Goal: Task Accomplishment & Management: Manage account settings

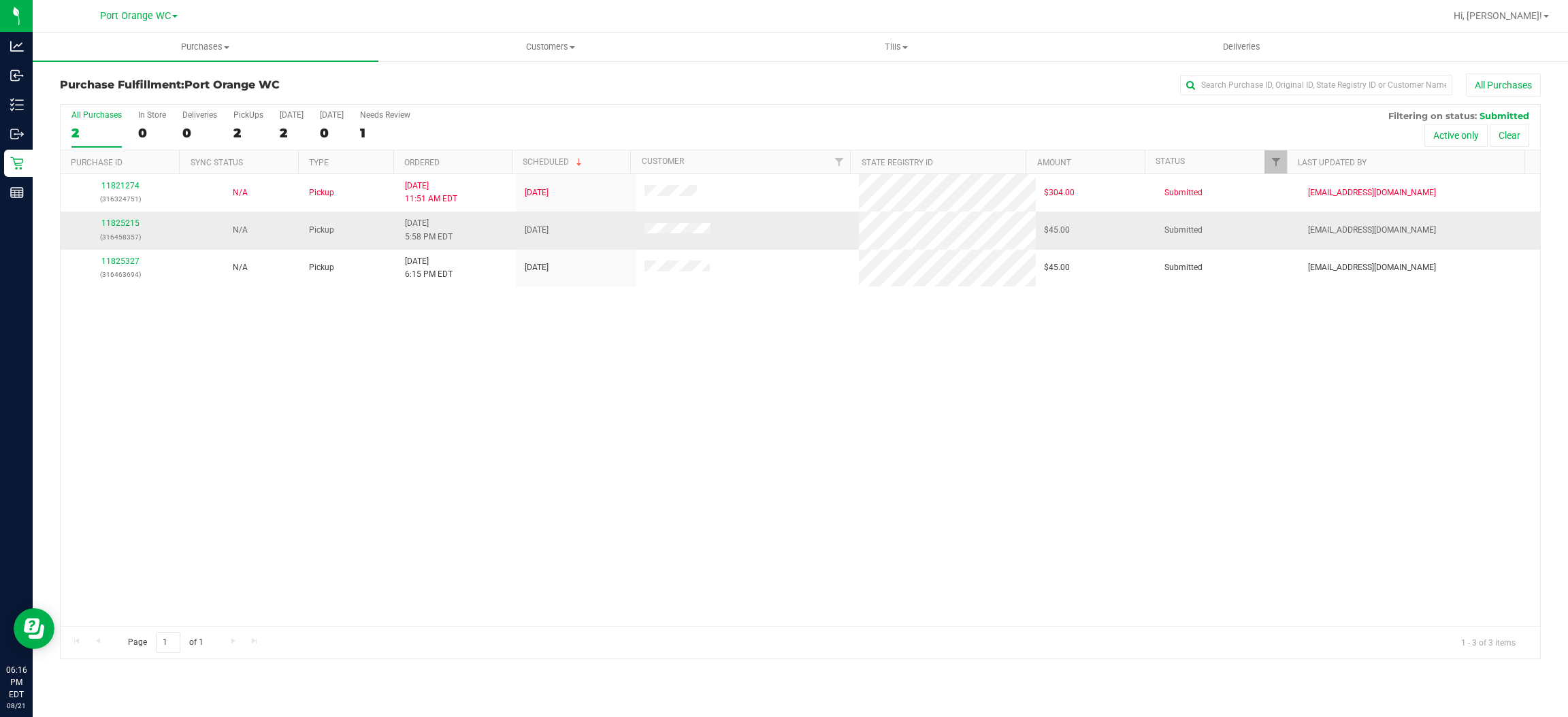
click at [125, 231] on div "11825215 (316458357)" at bounding box center [120, 230] width 103 height 26
click at [125, 227] on link "11825215" at bounding box center [120, 223] width 38 height 10
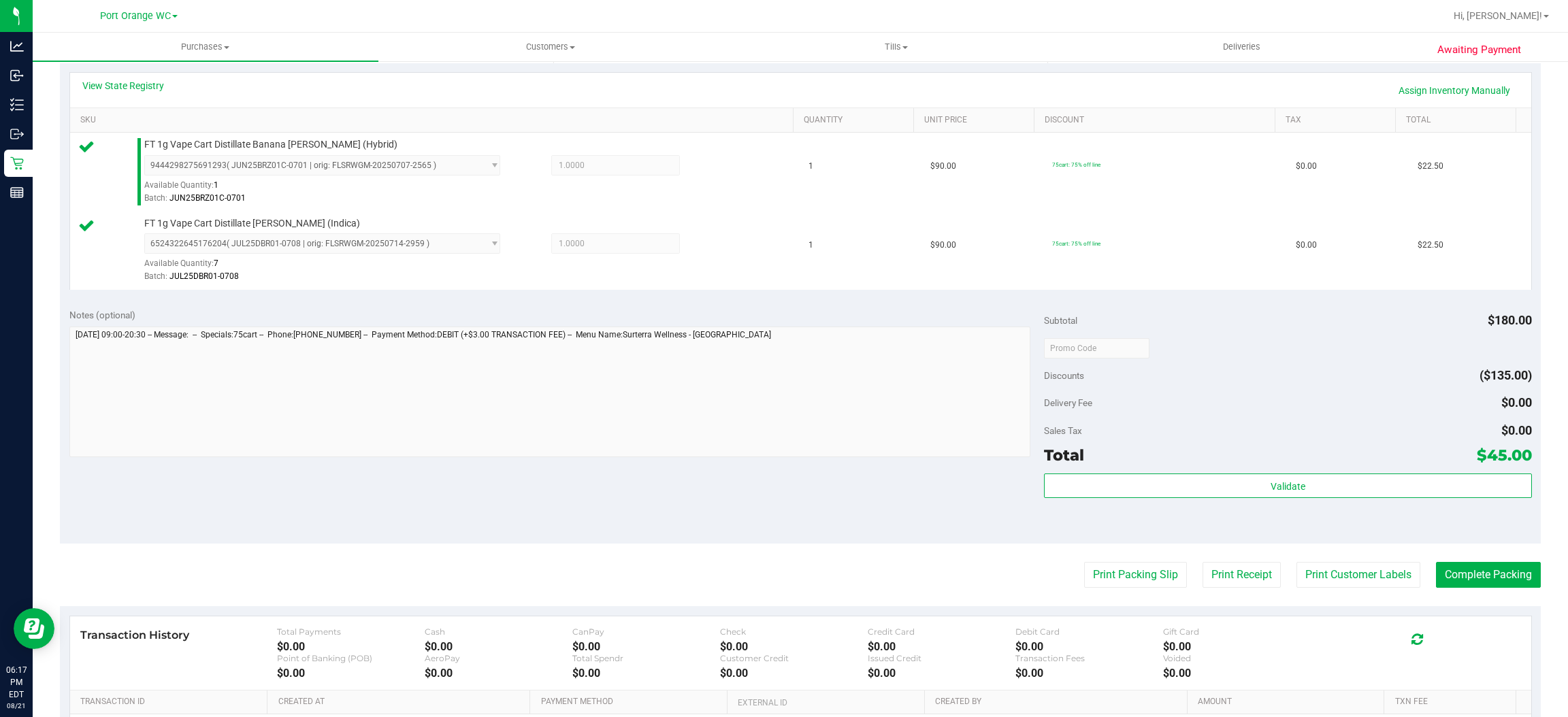
scroll to position [476, 0]
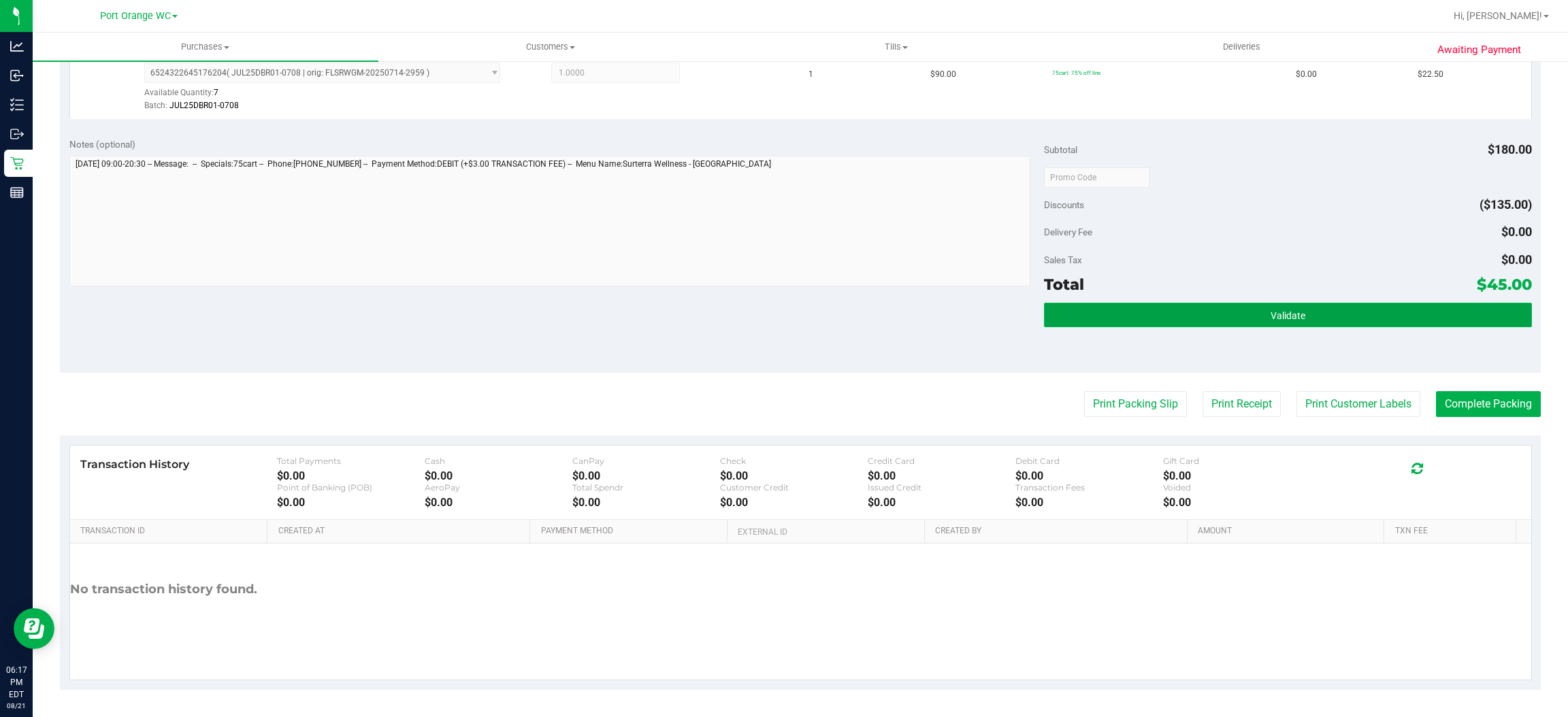
click at [1303, 314] on button "Validate" at bounding box center [1287, 315] width 487 height 25
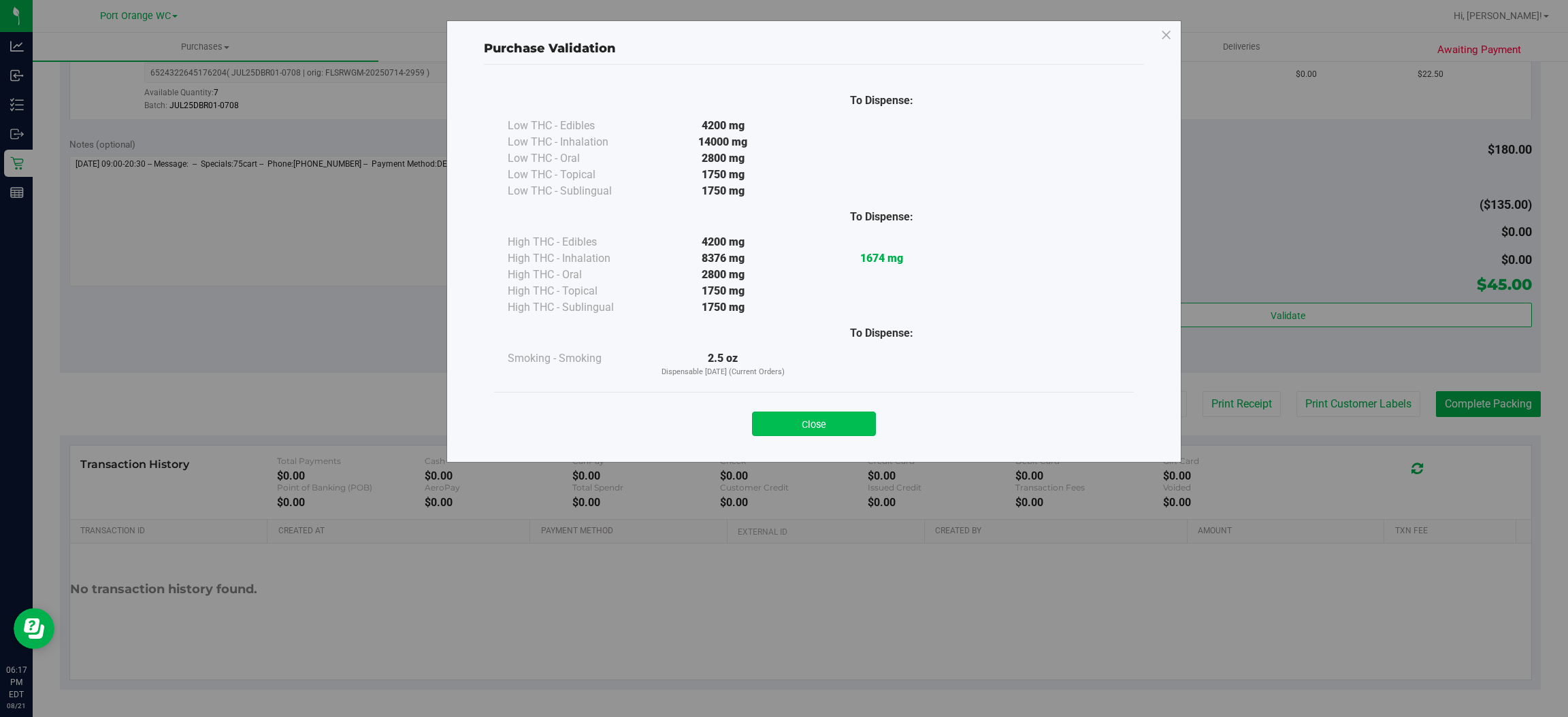
click at [781, 434] on button "Close" at bounding box center [814, 424] width 124 height 25
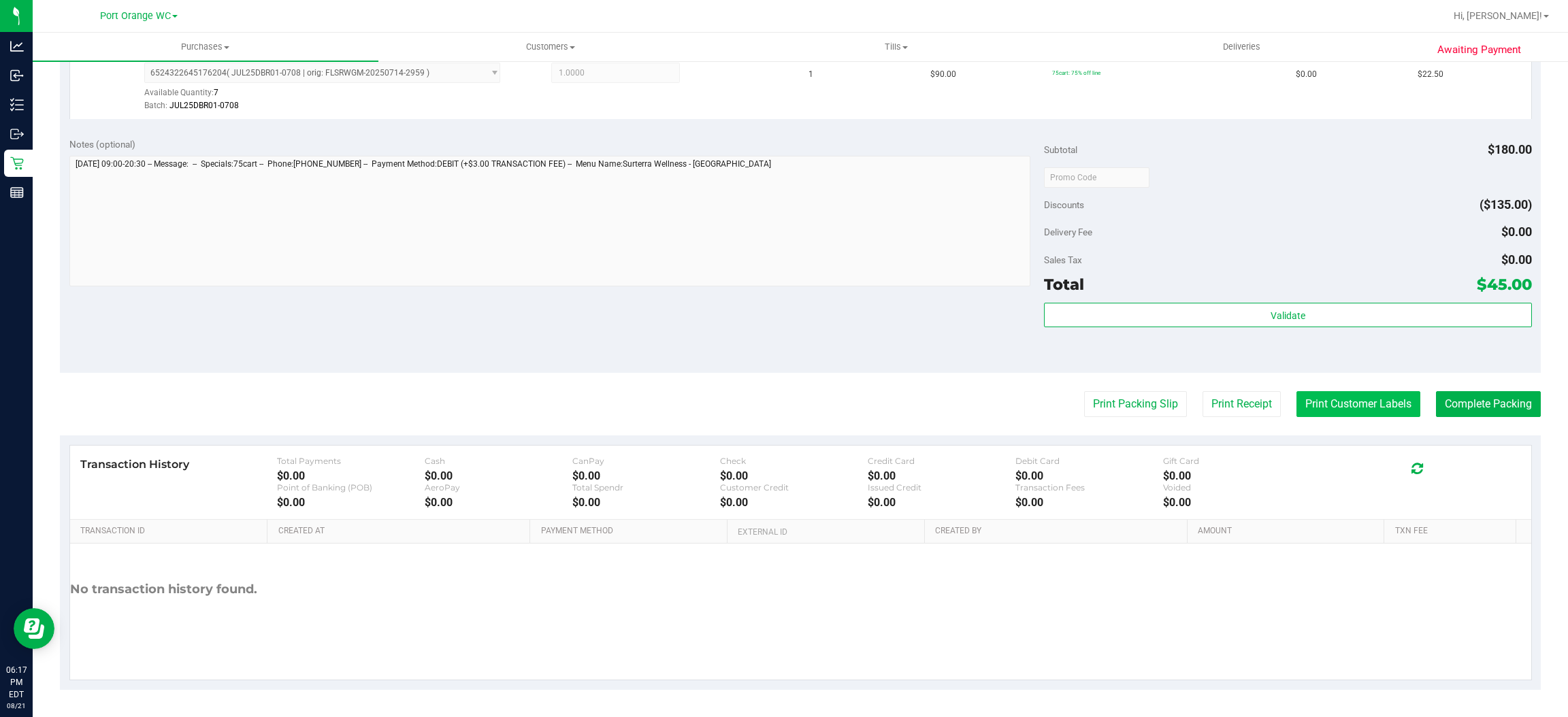
click at [1332, 404] on button "Print Customer Labels" at bounding box center [1359, 404] width 124 height 26
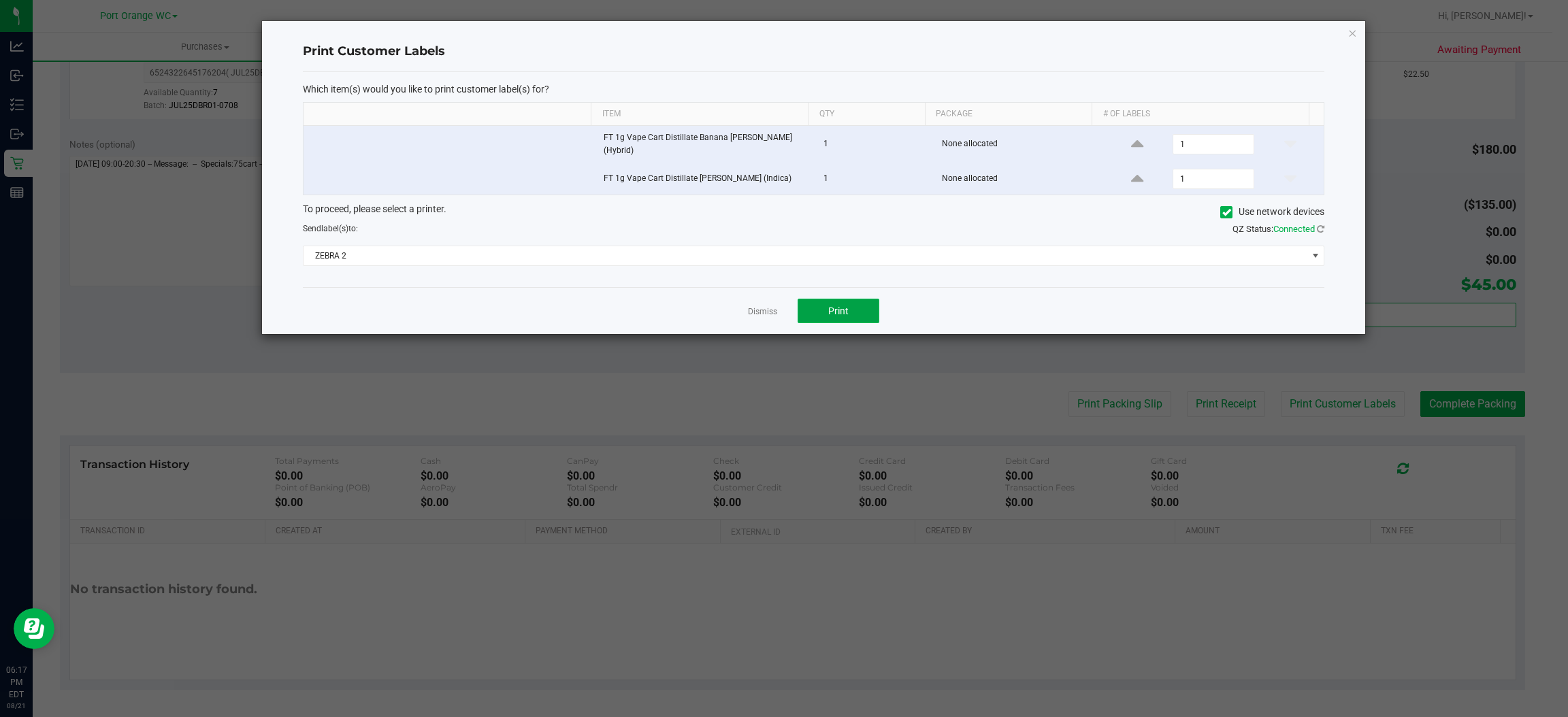
click at [868, 310] on button "Print" at bounding box center [839, 311] width 82 height 25
click at [758, 312] on link "Dismiss" at bounding box center [762, 312] width 29 height 12
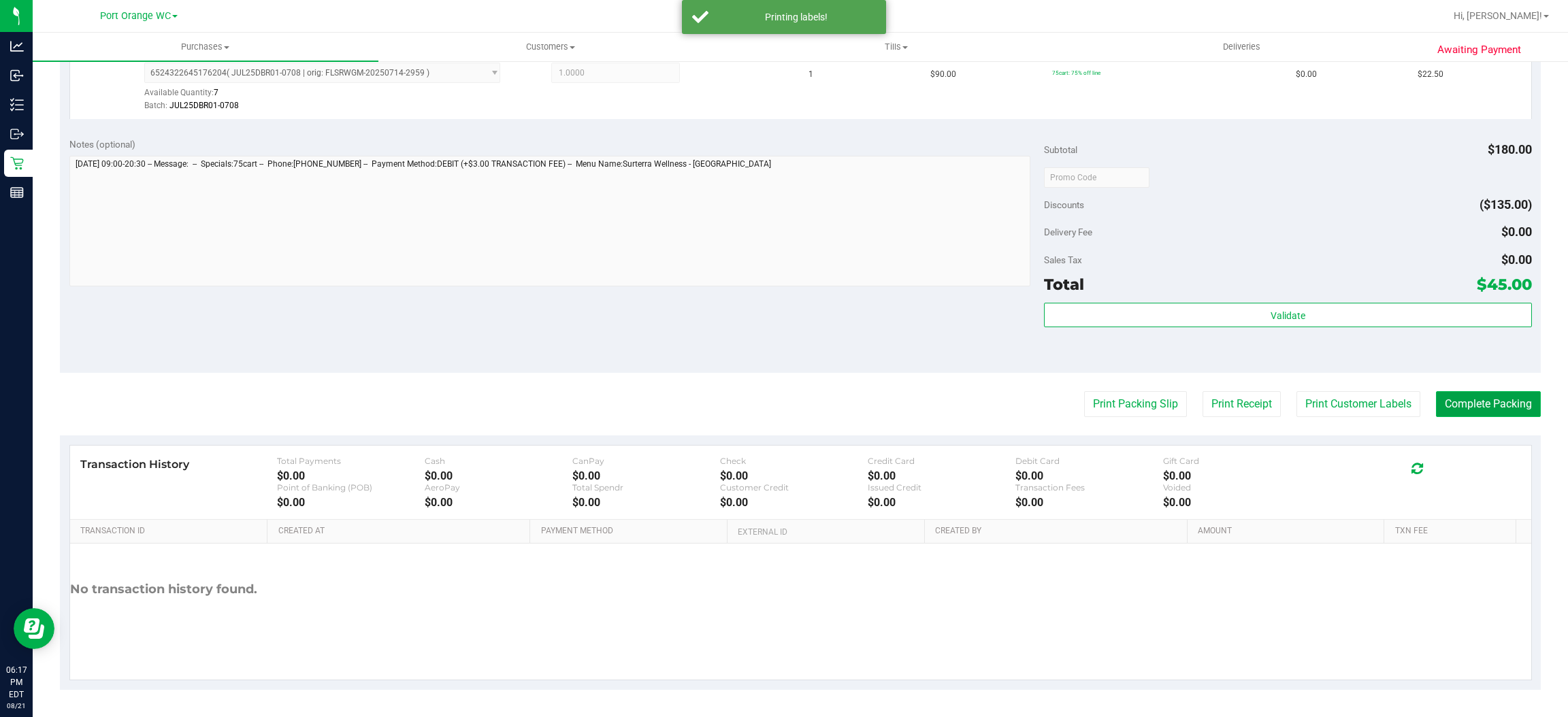
click at [1472, 396] on button "Complete Packing" at bounding box center [1488, 404] width 105 height 26
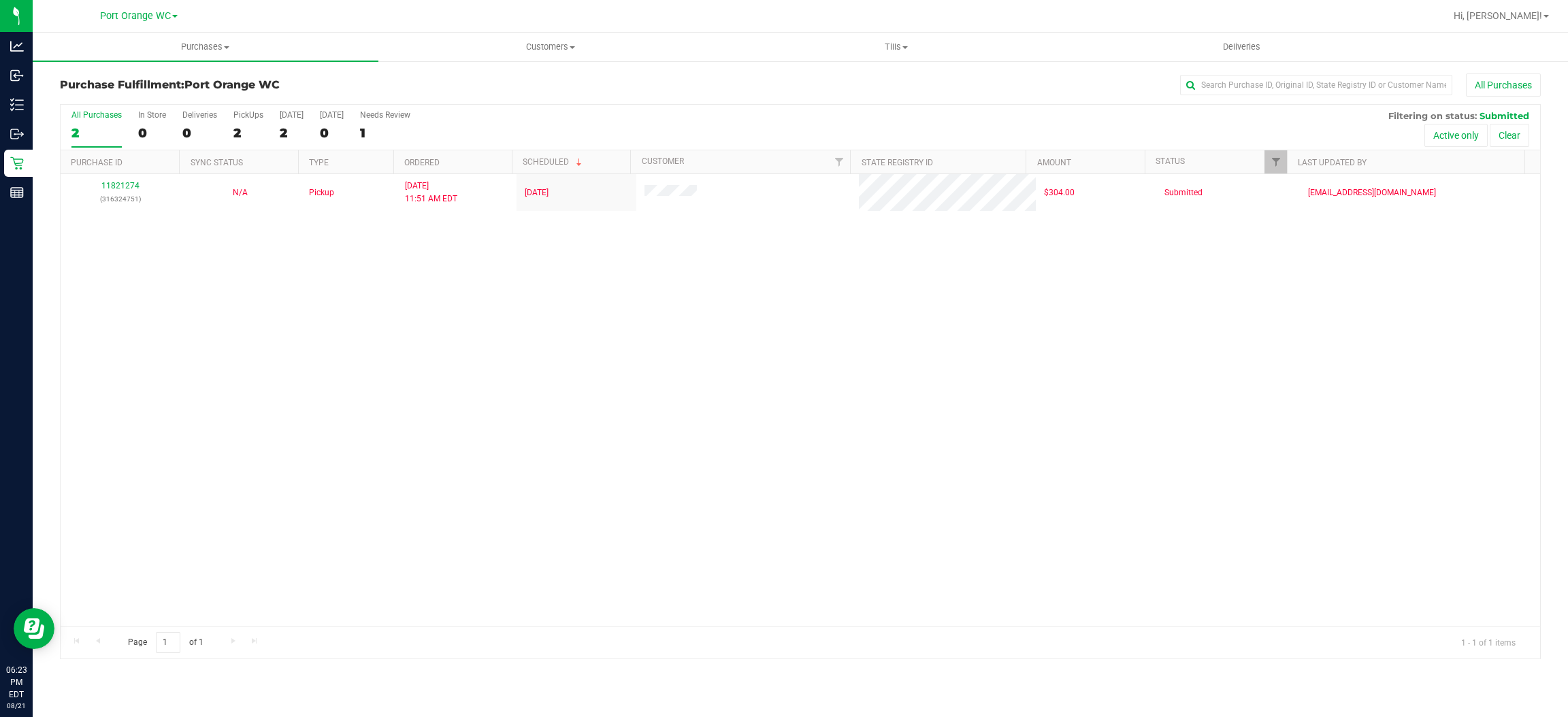
click at [534, 370] on div "11821274 (316324751) N/A Pickup [DATE] 11:51 AM EDT 8/21/2025 $304.00 Submitted…" at bounding box center [801, 400] width 1480 height 452
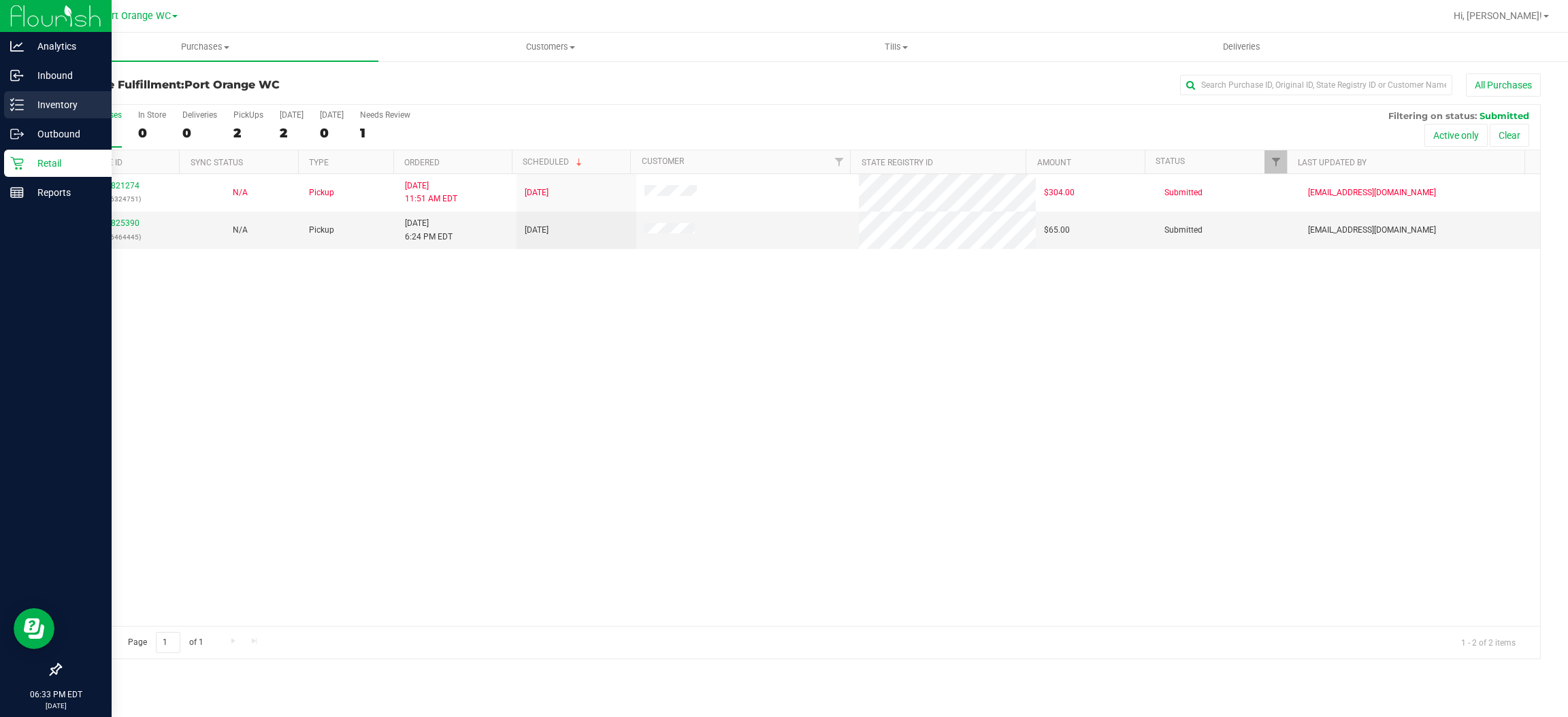
click at [44, 99] on p "Inventory" at bounding box center [65, 105] width 82 height 16
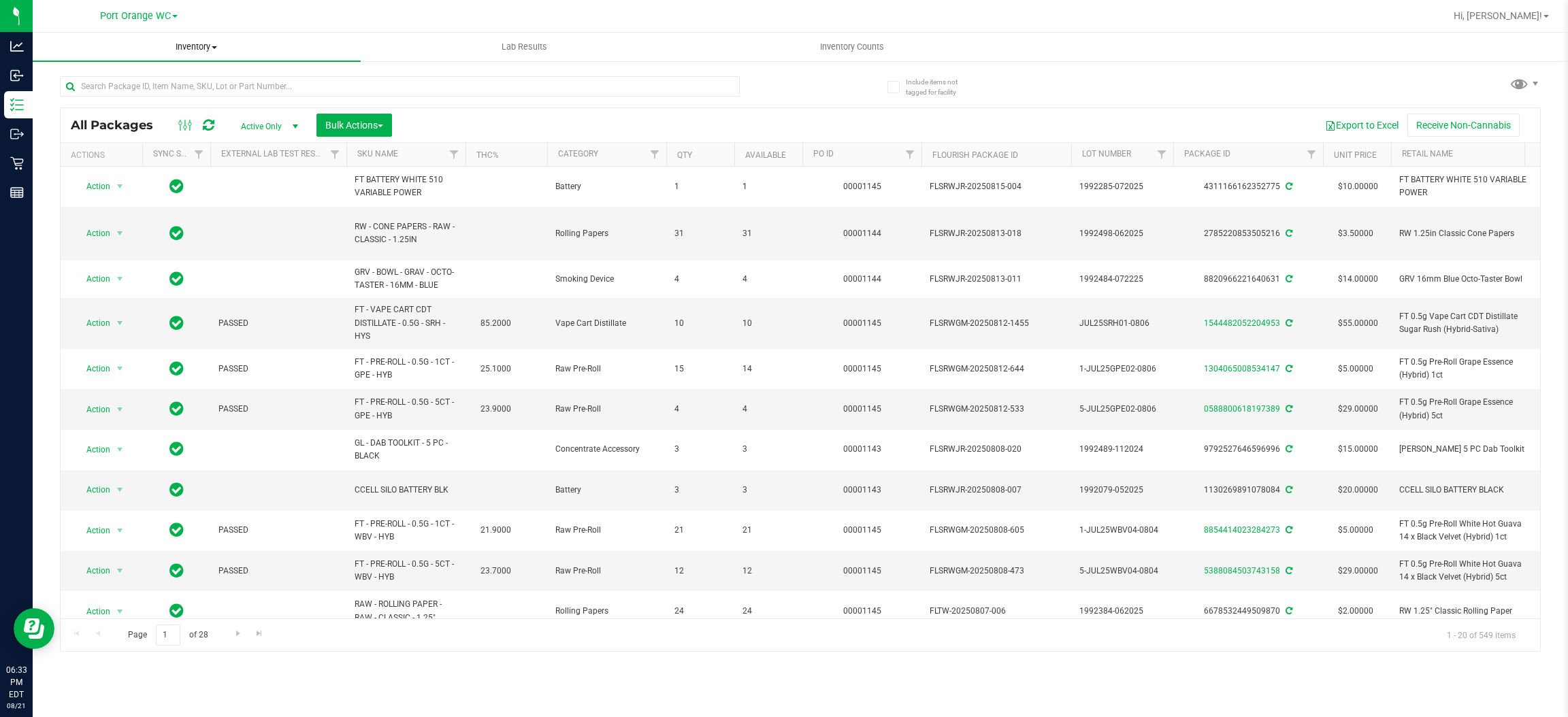
click at [208, 36] on uib-tab-heading "Inventory All packages All inventory Waste log Create inventory" at bounding box center [197, 47] width 328 height 29
click at [203, 39] on uib-tab-heading "Inventory All packages All inventory Waste log Create inventory From packages F…" at bounding box center [197, 47] width 328 height 29
click at [161, 88] on input "text" at bounding box center [400, 86] width 680 height 20
type input "0916503895290384"
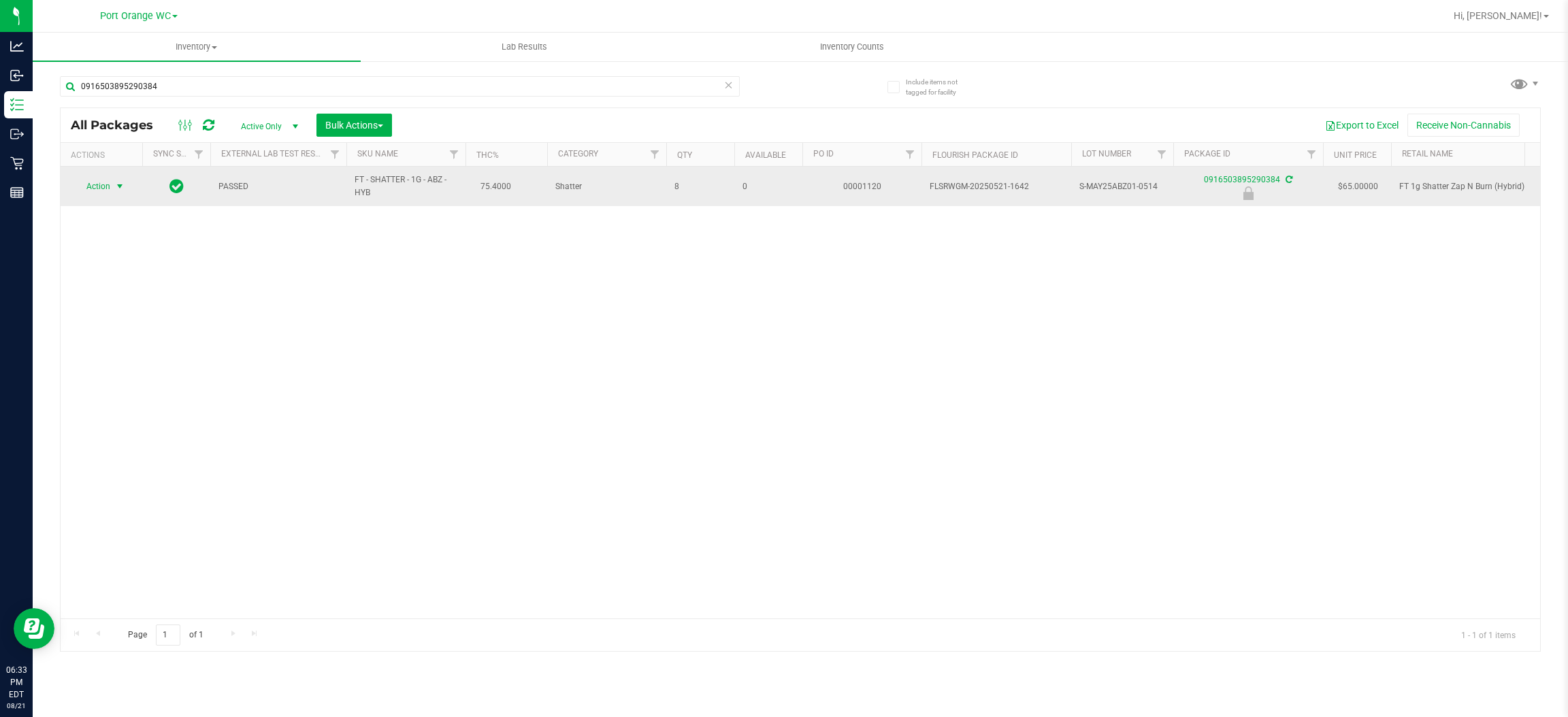
click at [95, 187] on span "Action" at bounding box center [92, 186] width 37 height 19
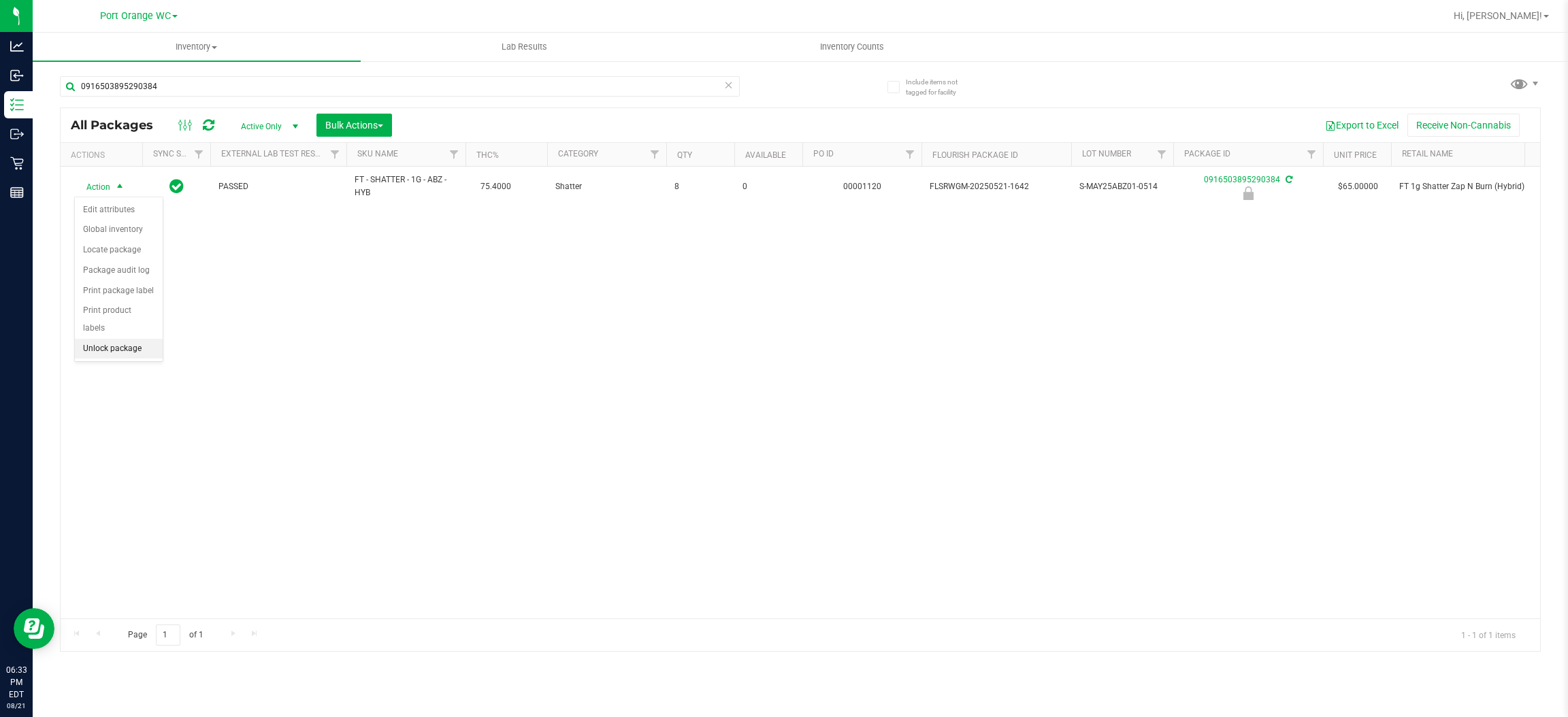
click at [109, 339] on li "Unlock package" at bounding box center [119, 349] width 88 height 20
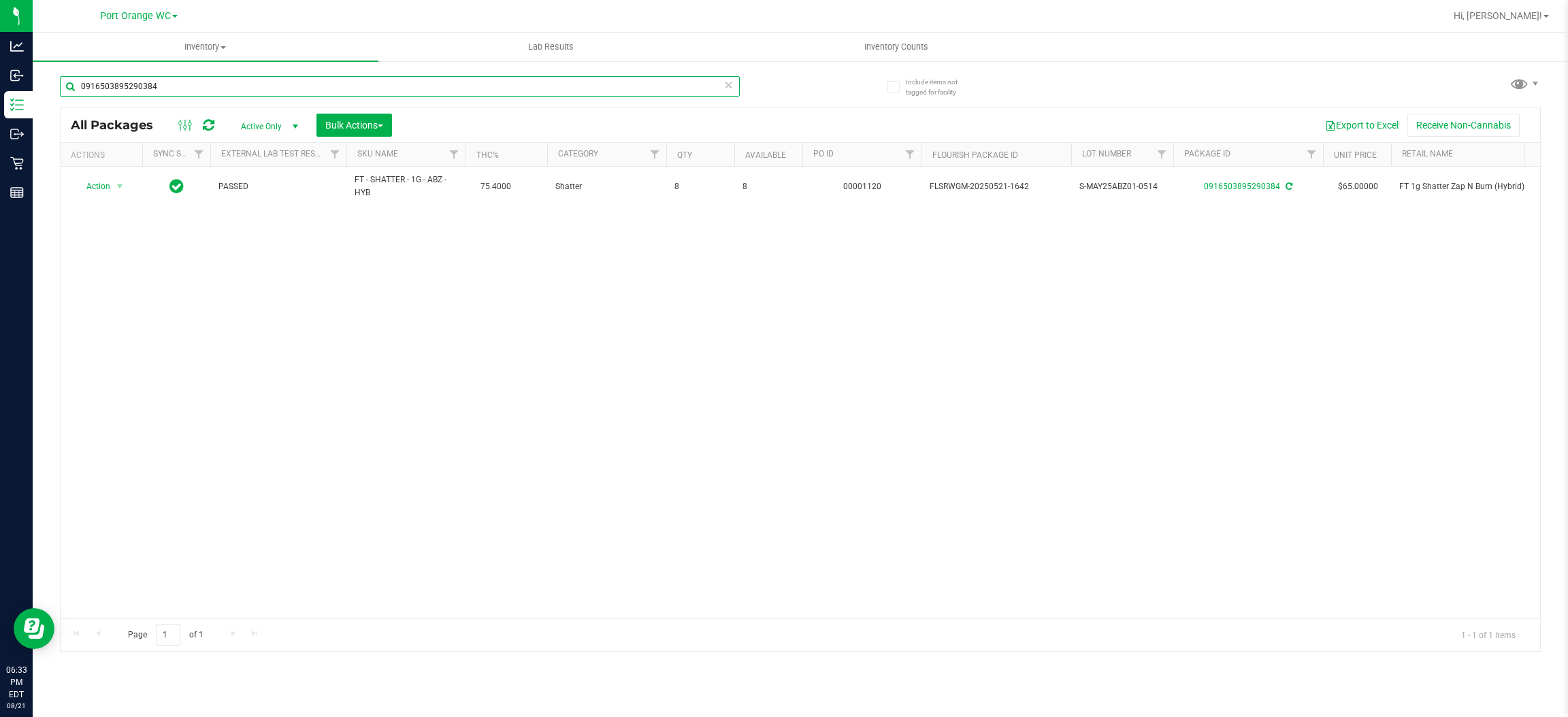
click at [161, 87] on input "0916503895290384" at bounding box center [400, 86] width 680 height 20
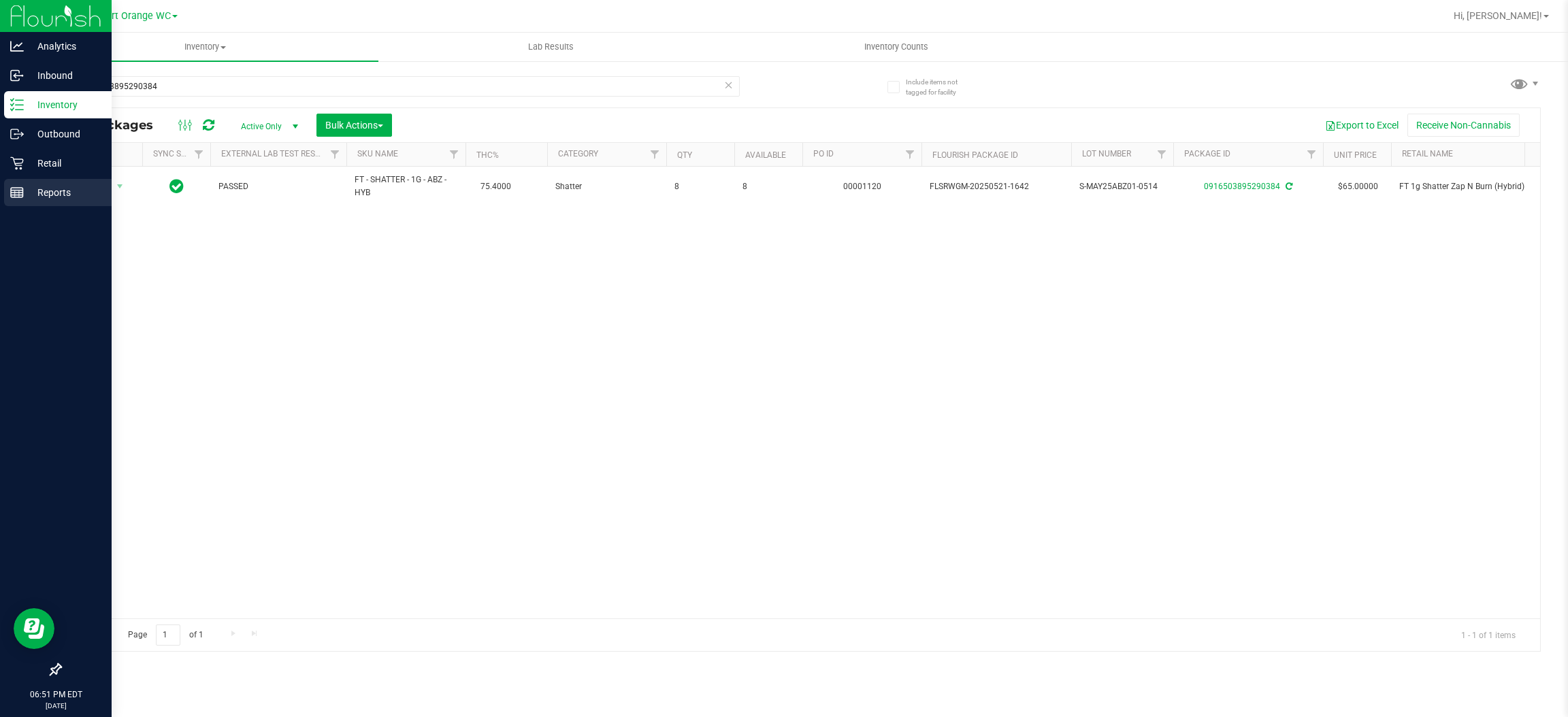
click at [44, 191] on p "Reports" at bounding box center [65, 192] width 82 height 16
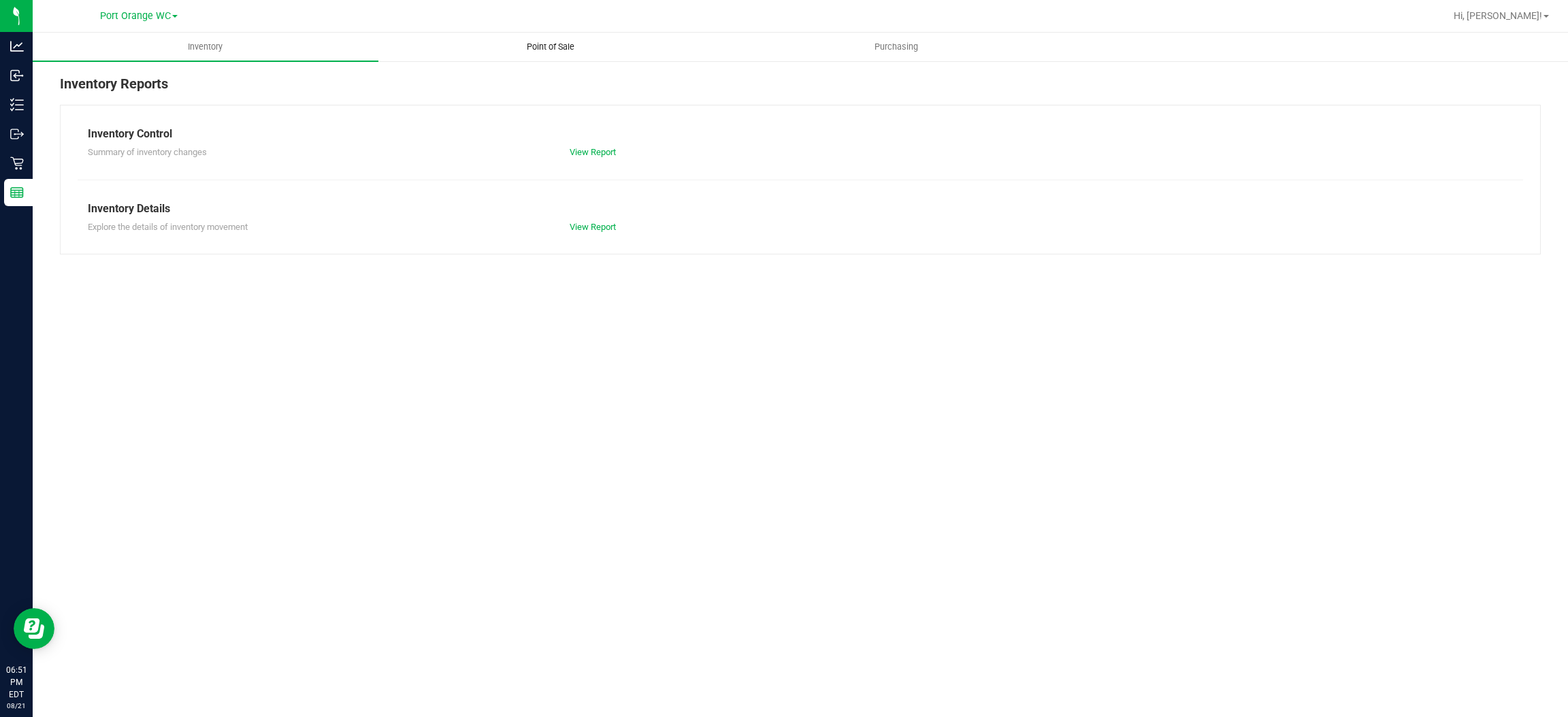
click at [554, 45] on span "Point of Sale" at bounding box center [550, 47] width 84 height 12
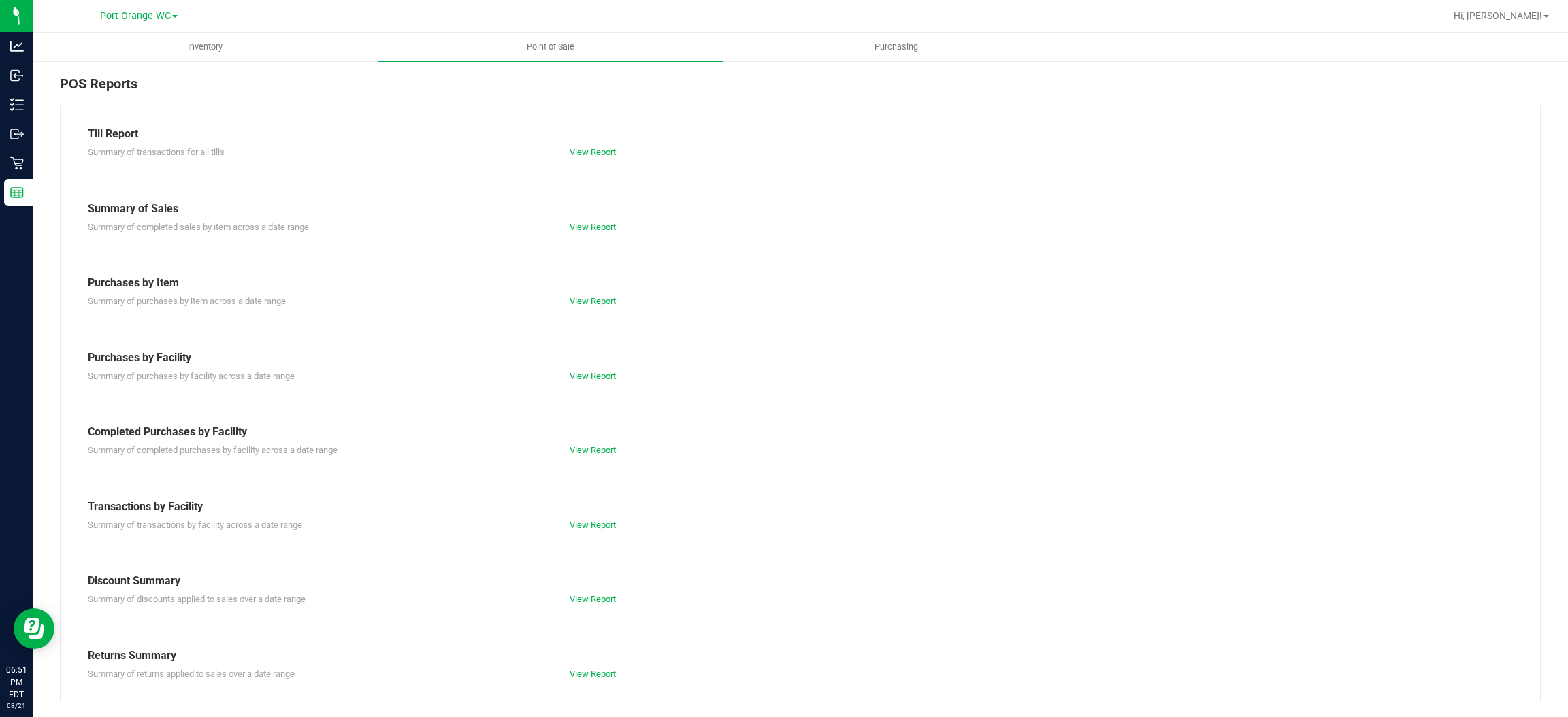
click at [594, 525] on link "View Report" at bounding box center [593, 525] width 46 height 10
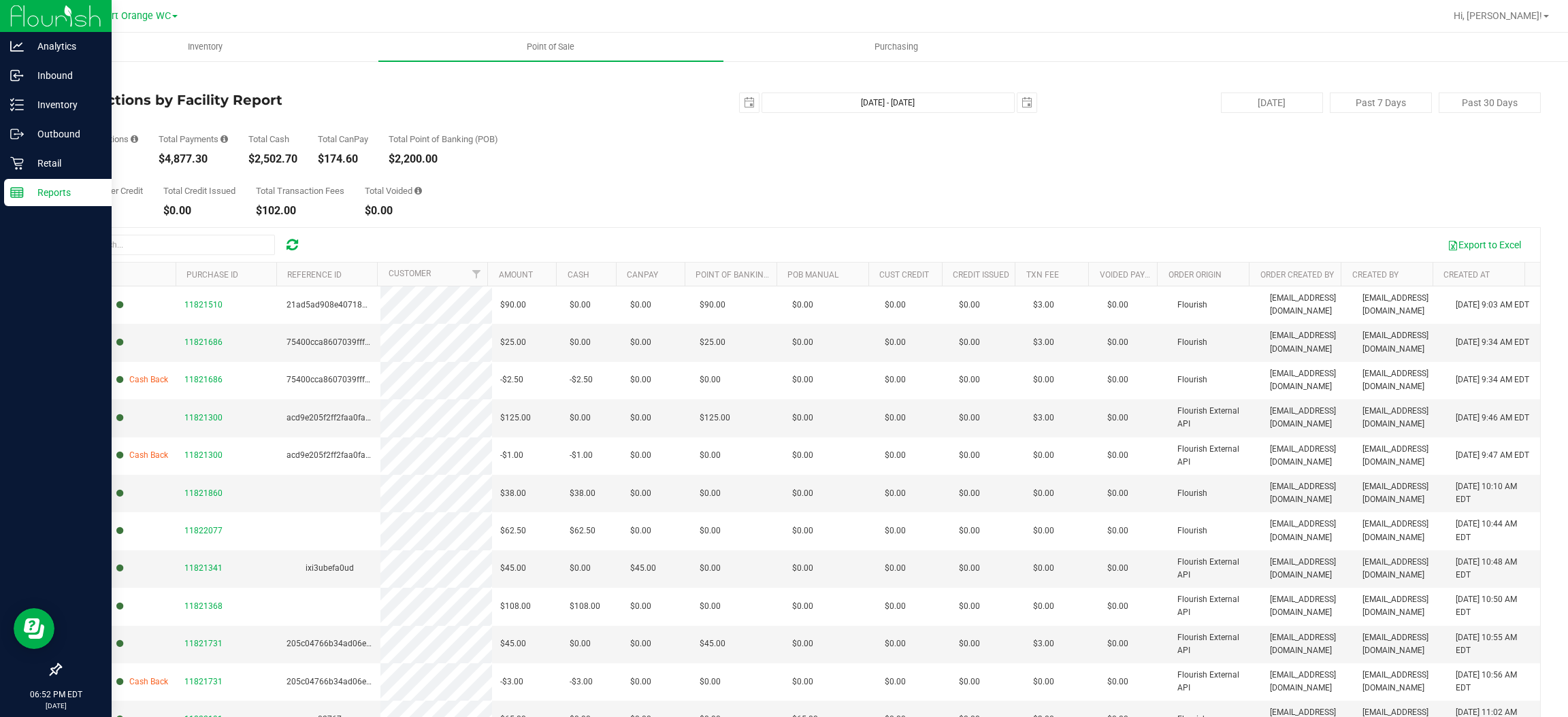
click at [55, 186] on p "Reports" at bounding box center [65, 192] width 82 height 16
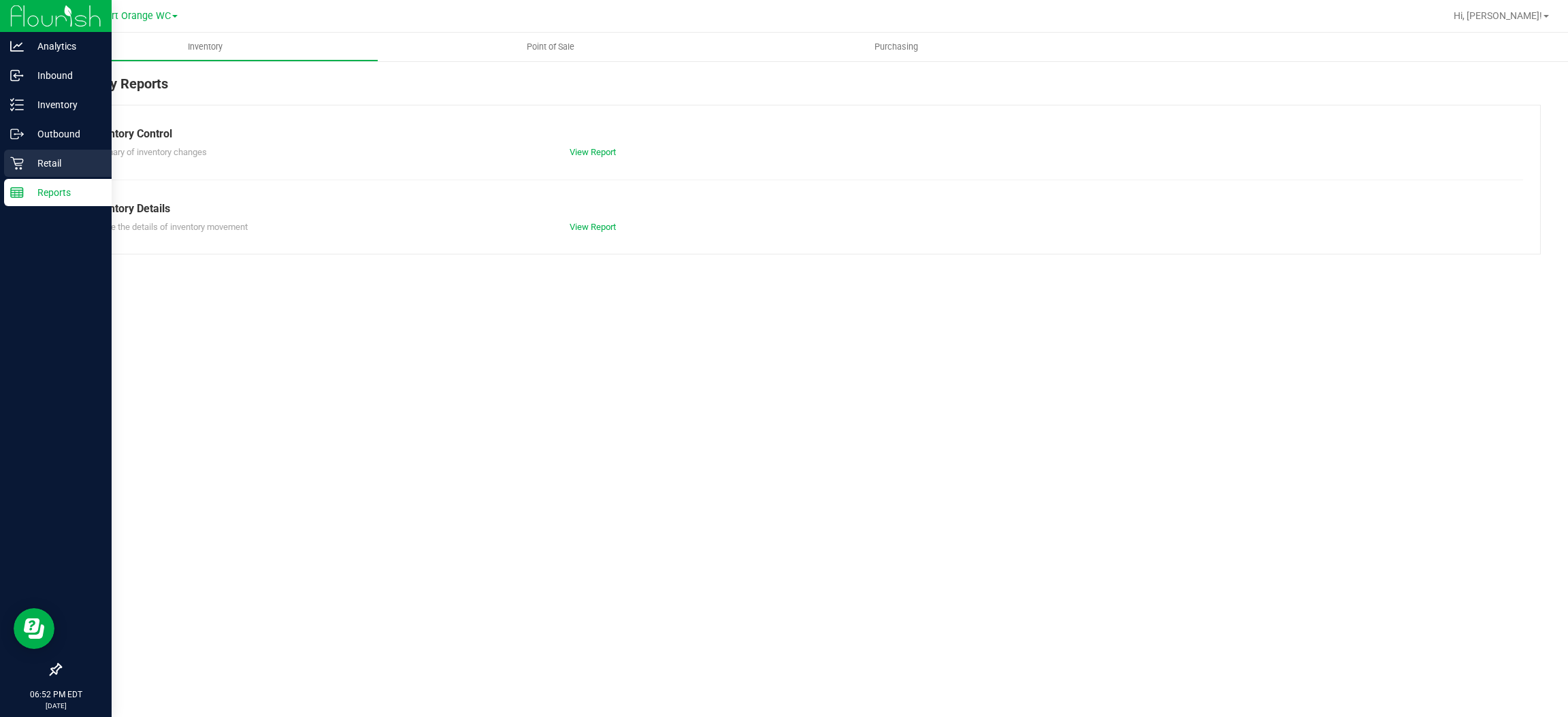
click at [52, 161] on p "Retail" at bounding box center [65, 163] width 82 height 16
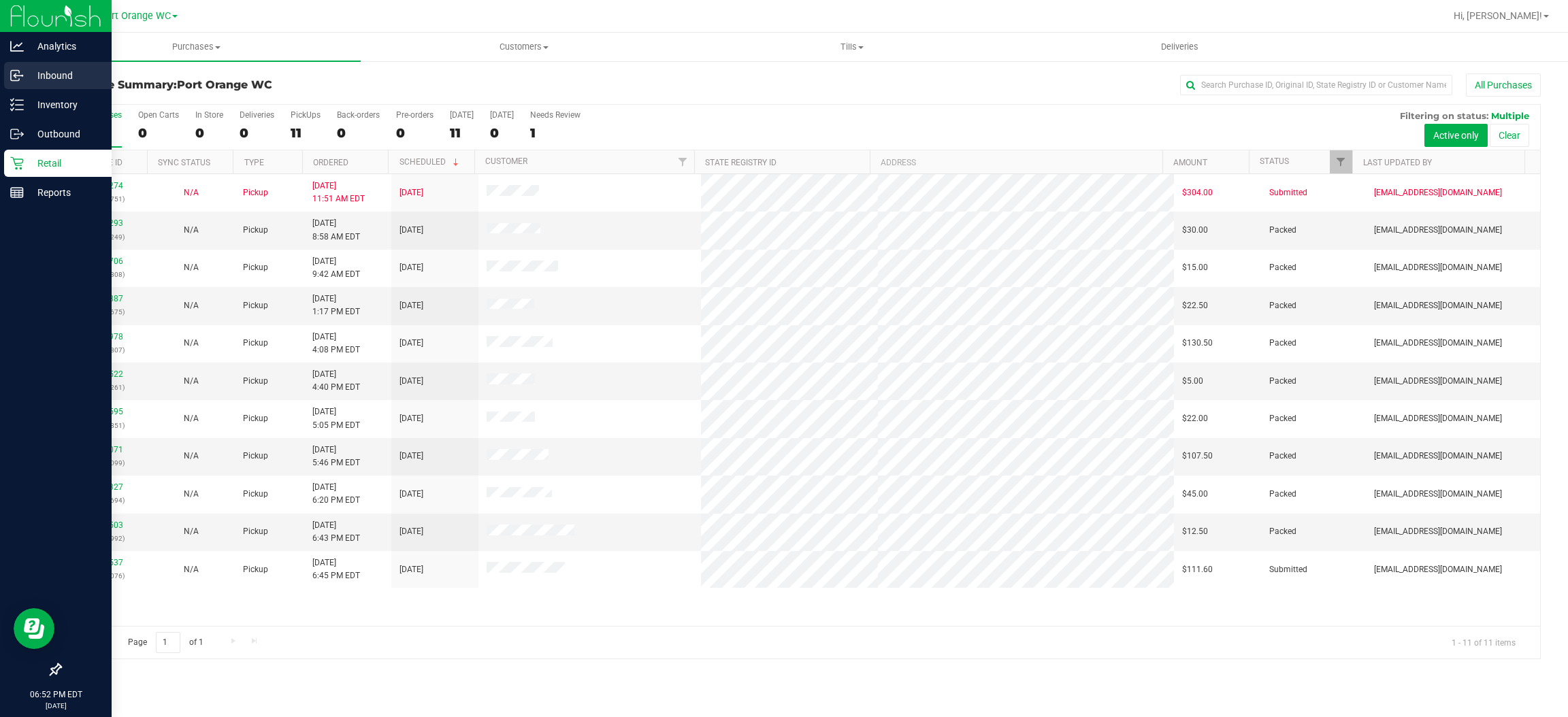
click at [46, 73] on p "Inbound" at bounding box center [65, 75] width 82 height 16
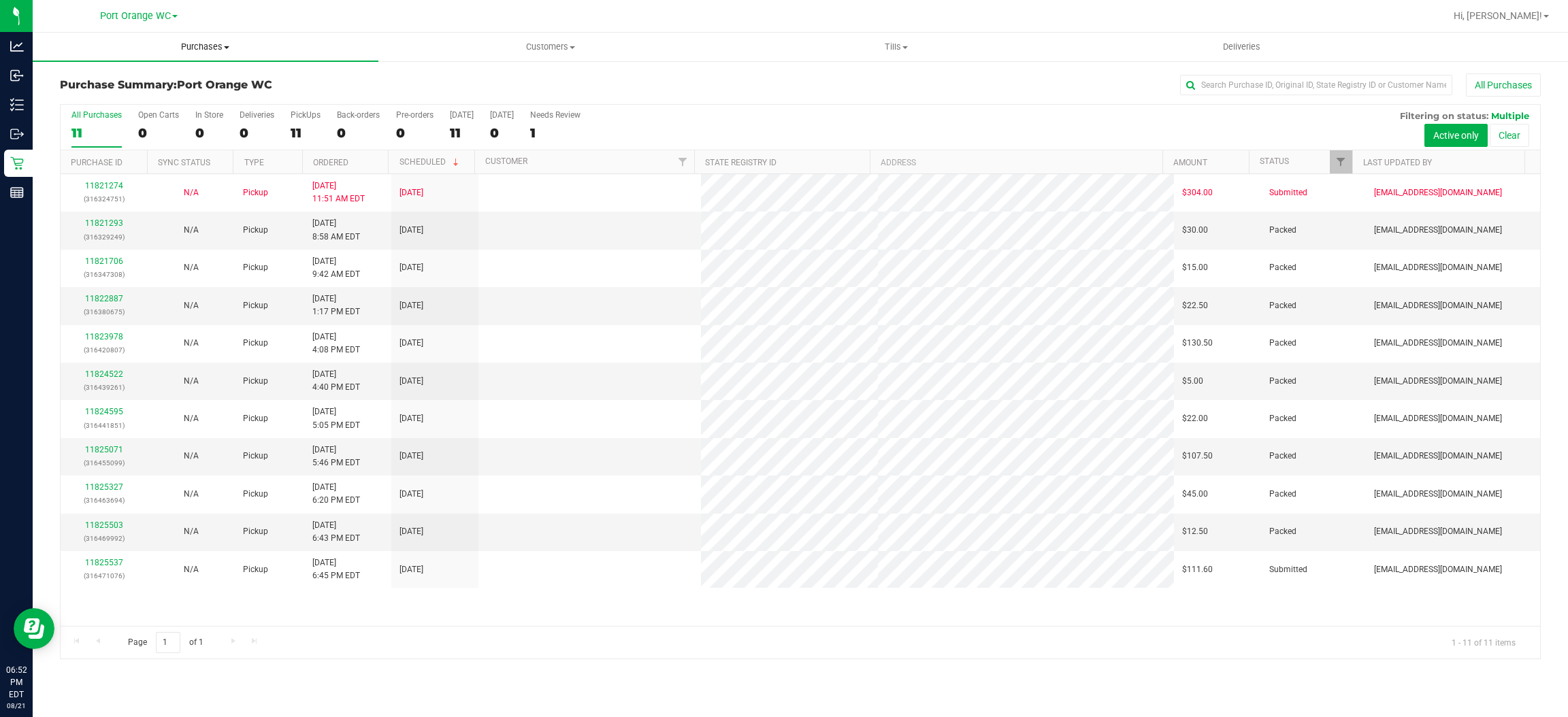
click at [202, 38] on uib-tab-heading "Purchases Summary of purchases Fulfillment All purchases" at bounding box center [206, 47] width 346 height 29
click at [67, 93] on span "Fulfillment" at bounding box center [75, 99] width 84 height 12
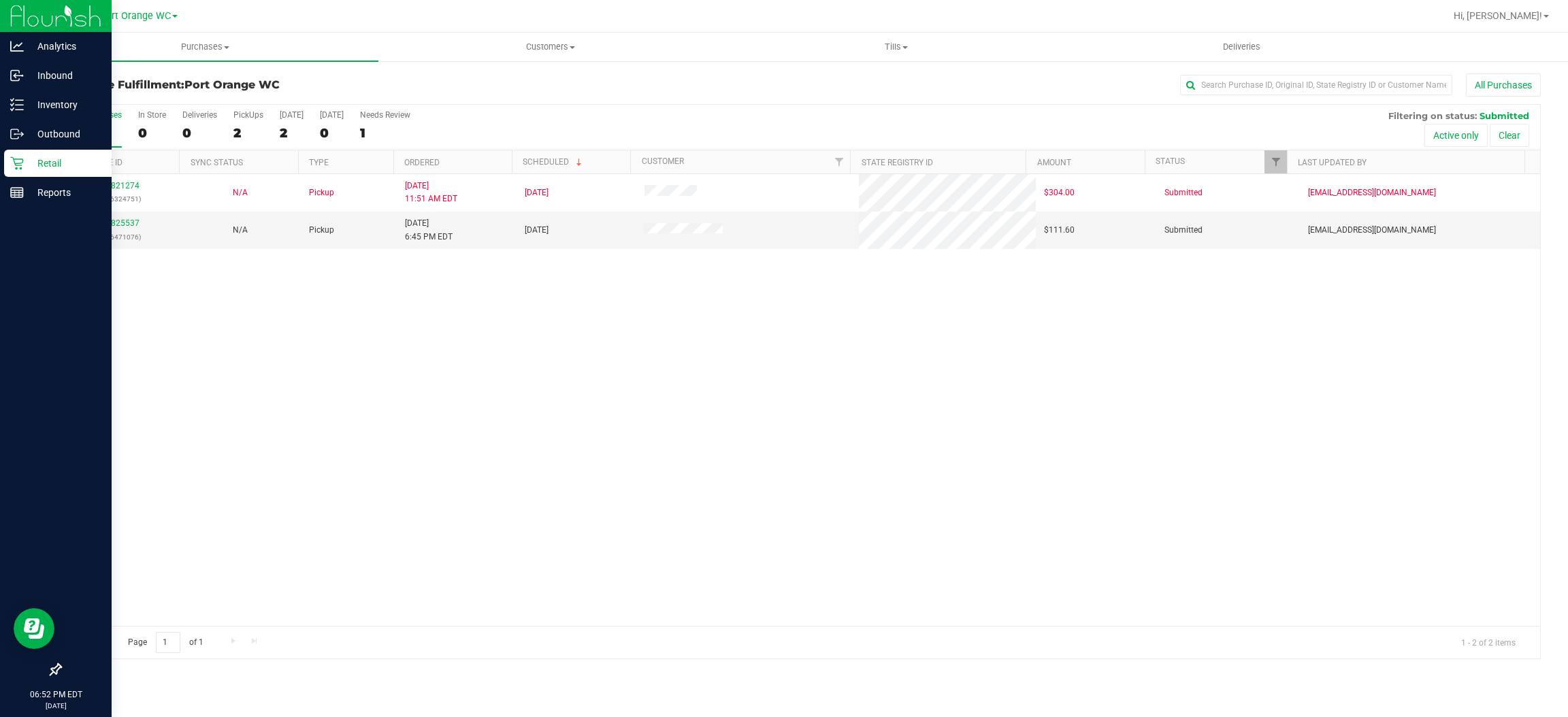
click at [47, 159] on p "Retail" at bounding box center [65, 163] width 82 height 16
